Goal: Task Accomplishment & Management: Use online tool/utility

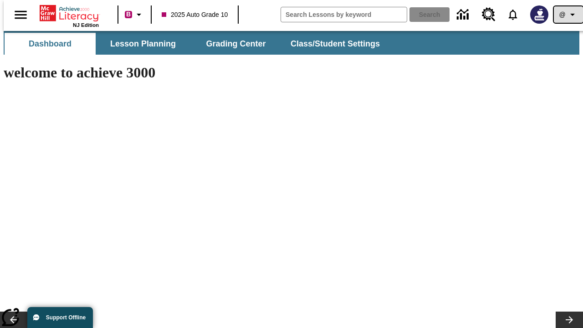
click at [567, 15] on icon "Profile/Settings" at bounding box center [572, 14] width 11 height 11
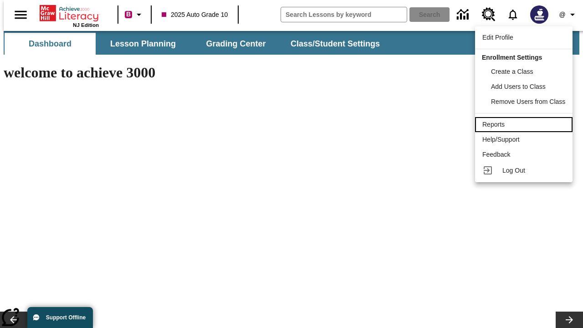
click at [526, 124] on div "Reports" at bounding box center [524, 125] width 83 height 10
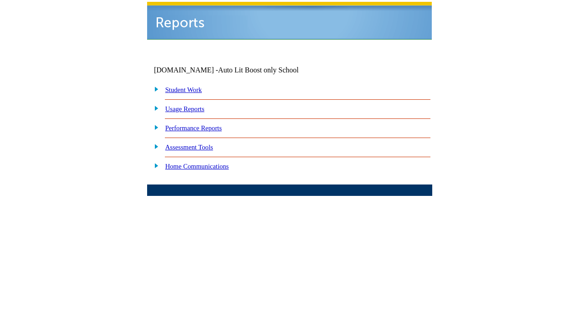
click at [203, 124] on link "Performance Reports" at bounding box center [193, 127] width 57 height 7
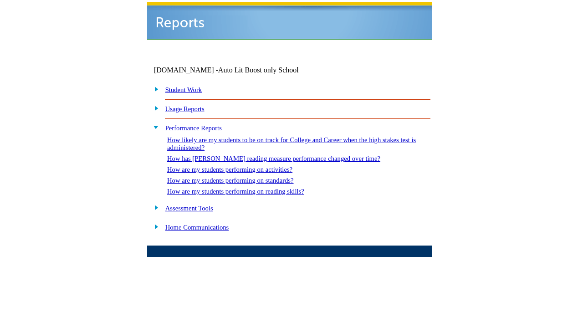
click at [240, 177] on link "How are my students performing on standards?" at bounding box center [230, 180] width 127 height 7
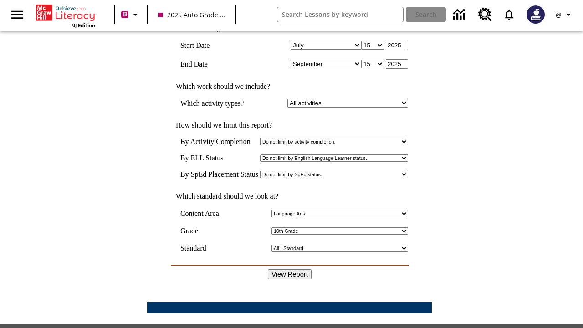
click at [290, 269] on input "View Report" at bounding box center [290, 274] width 44 height 10
click at [565, 15] on icon "Profile/Settings" at bounding box center [568, 14] width 11 height 11
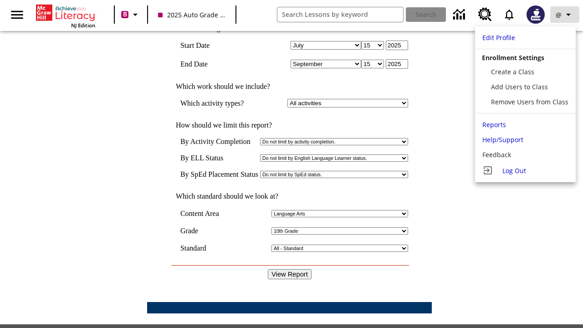
scroll to position [0, 0]
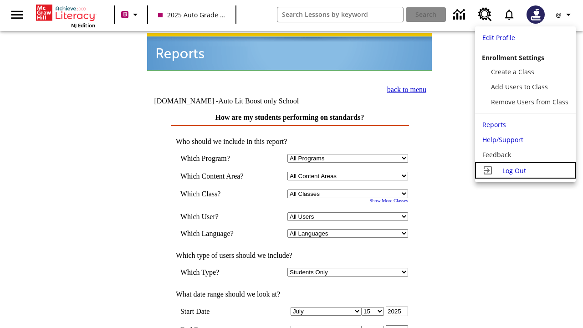
click at [526, 170] on span "Log Out" at bounding box center [515, 170] width 24 height 9
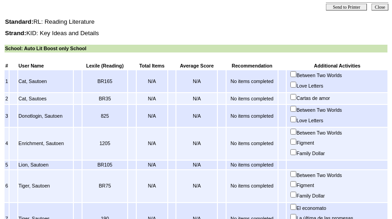
click at [296, 133] on input "Between Two Worlds" at bounding box center [293, 132] width 6 height 6
checkbox input "true"
